Goal: Ask a question

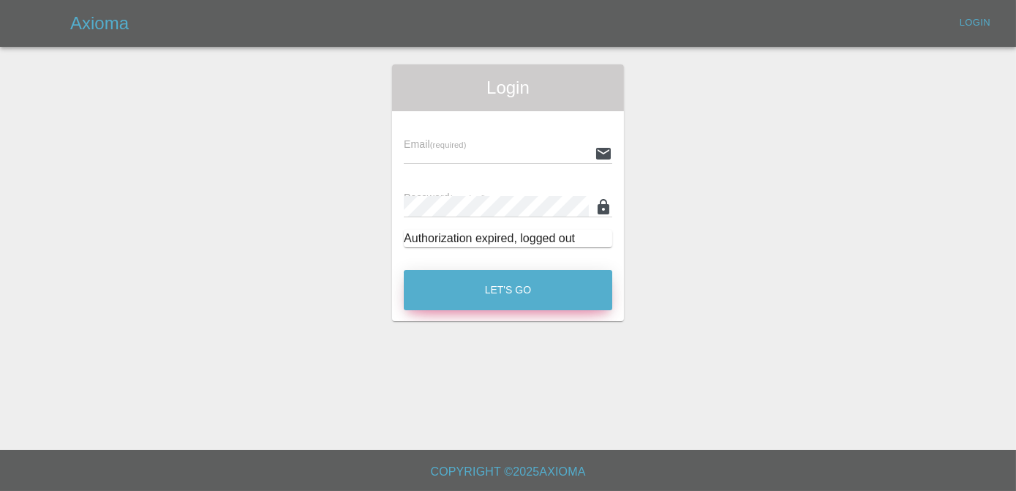
type input "[PERSON_NAME][EMAIL_ADDRESS][DOMAIN_NAME]"
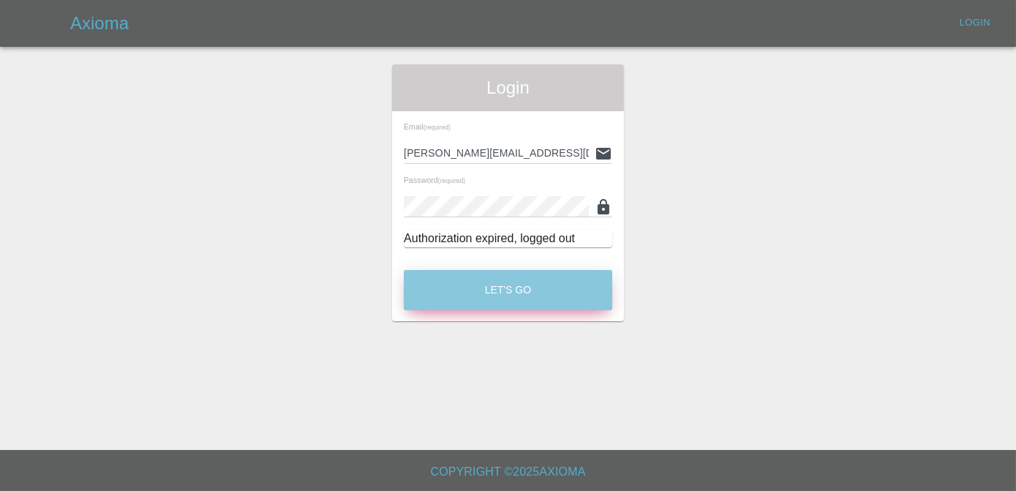
click at [551, 298] on button "Let's Go" at bounding box center [508, 290] width 208 height 40
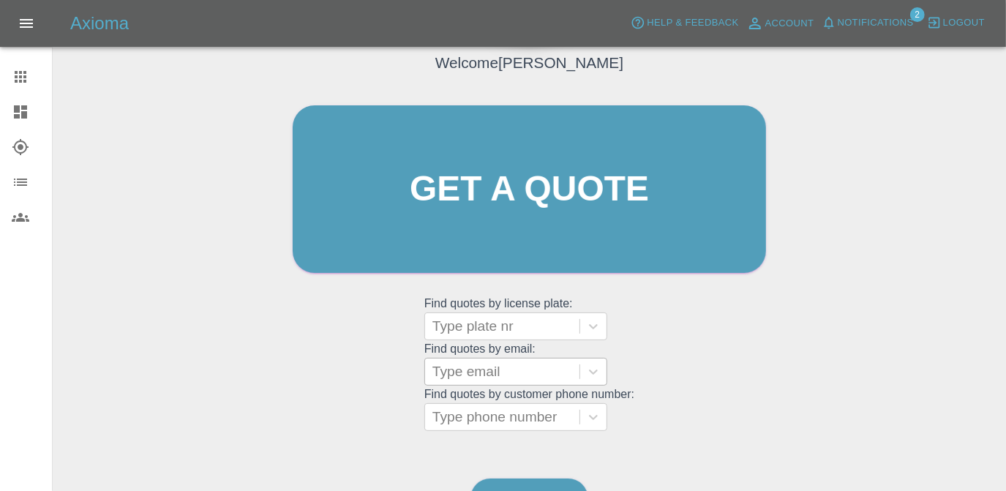
scroll to position [194, 0]
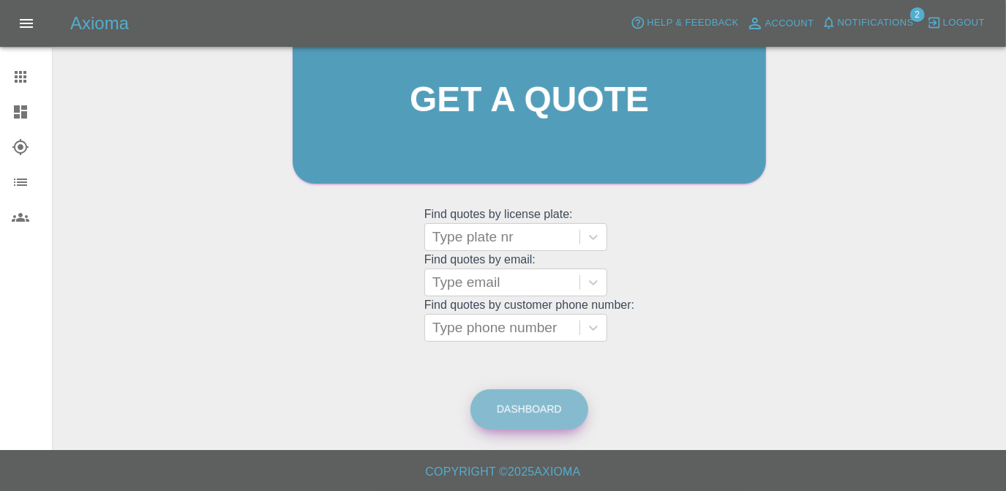
click at [543, 407] on link "Dashboard" at bounding box center [529, 409] width 118 height 40
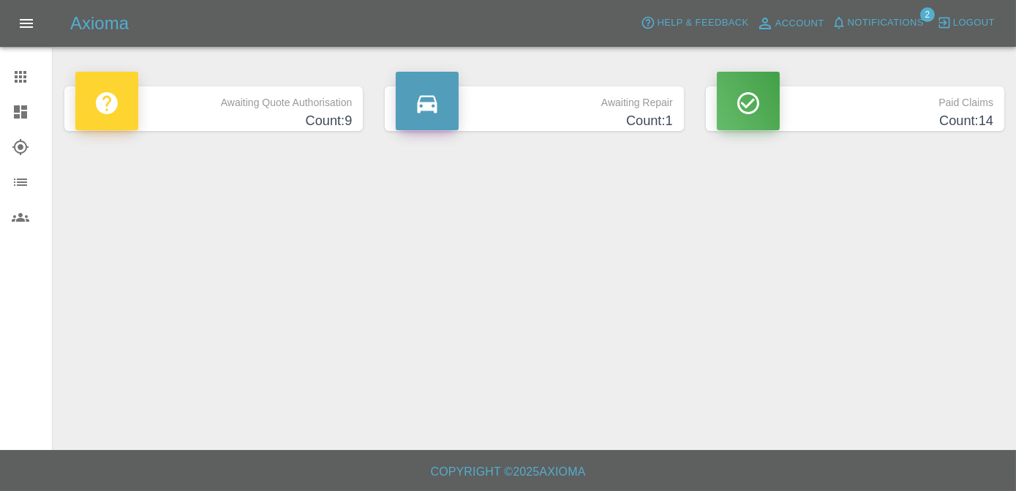
click at [580, 96] on p "Awaiting Repair" at bounding box center [534, 98] width 276 height 25
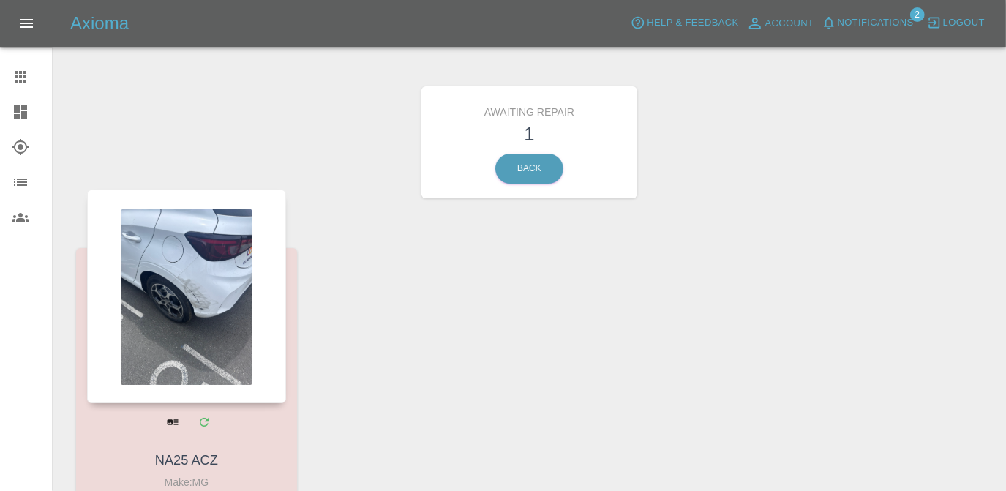
click at [269, 331] on div at bounding box center [186, 296] width 199 height 214
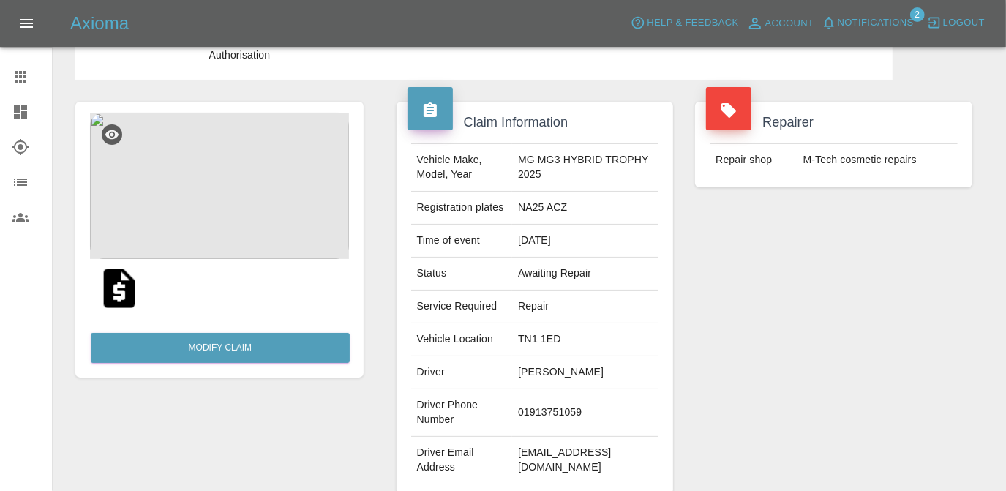
scroll to position [532, 0]
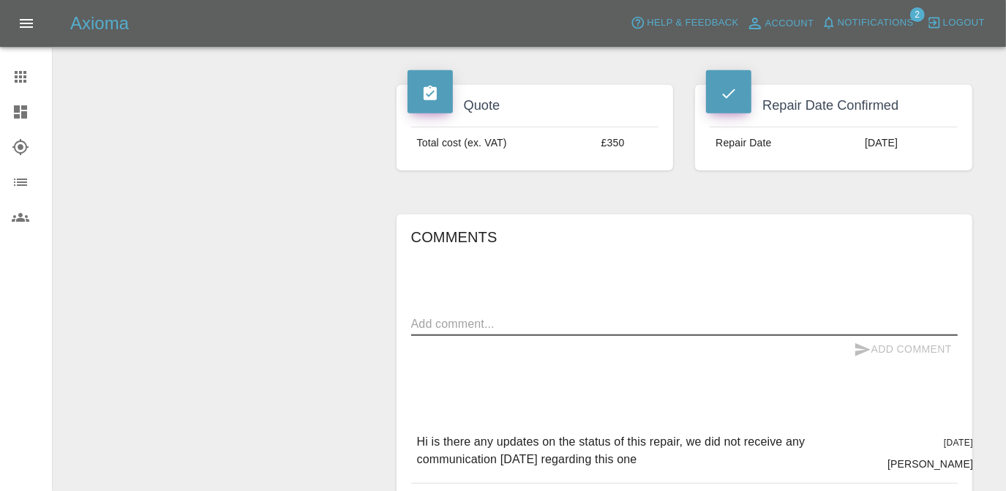
click at [728, 315] on textarea at bounding box center [684, 323] width 546 height 17
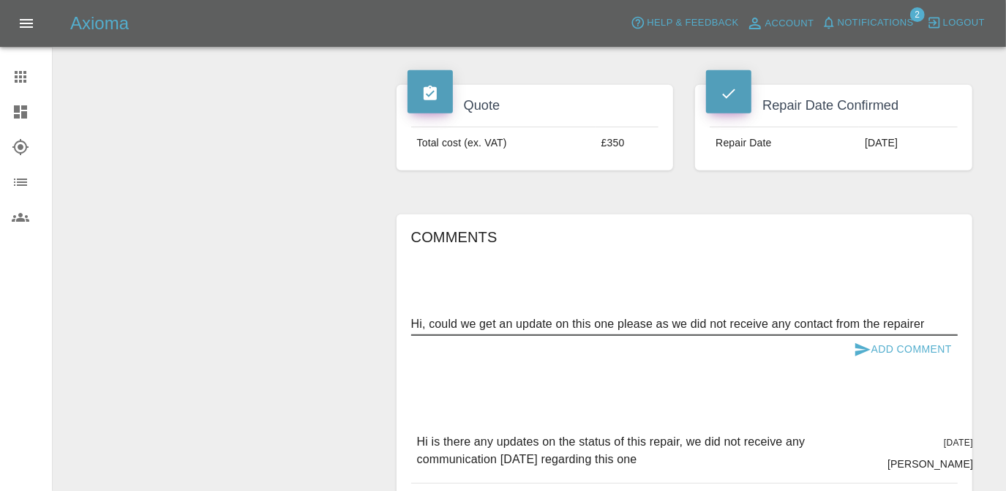
type textarea "Hi, could we get an update on this one please as we did not receive any contact…"
click at [940, 336] on button "Add Comment" at bounding box center [903, 349] width 110 height 27
